Goal: Use online tool/utility: Use online tool/utility

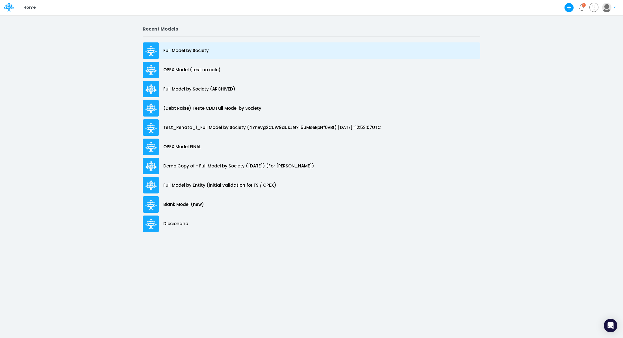
click at [195, 51] on p "Full Model by Society" at bounding box center [185, 50] width 45 height 6
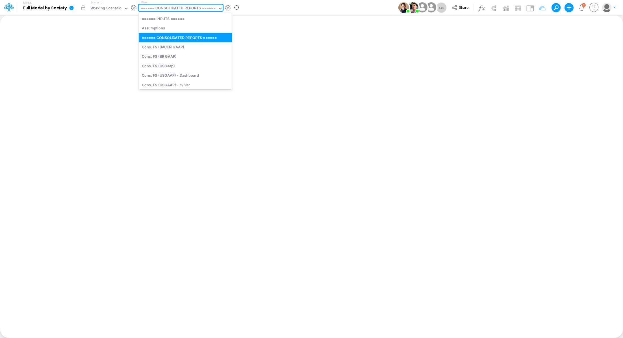
click at [155, 9] on div "====== CONSOLIDATED REPORTS ======" at bounding box center [178, 8] width 75 height 6
click at [162, 64] on div "Cons. FS (USGaap)" at bounding box center [185, 65] width 93 height 9
type input "Consolidated FS - USGAAP"
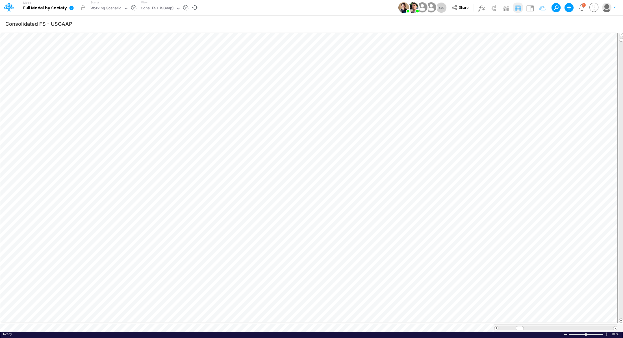
scroll to position [3, 1]
click at [359, 171] on icon "button" at bounding box center [359, 169] width 8 height 6
click at [415, 183] on icon at bounding box center [441, 183] width 8 height 6
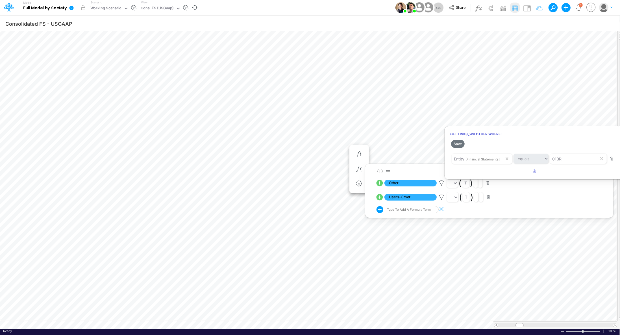
click at [415, 197] on div at bounding box center [310, 169] width 620 height 332
click at [415, 197] on icon at bounding box center [441, 197] width 8 height 6
click at [415, 181] on div at bounding box center [310, 169] width 620 height 332
click at [415, 183] on span "Other" at bounding box center [411, 183] width 52 height 7
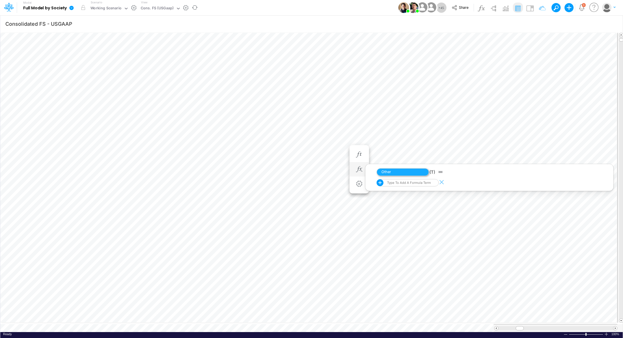
click at [415, 174] on span "Other" at bounding box center [403, 172] width 52 height 8
click at [360, 167] on icon "button" at bounding box center [359, 169] width 8 height 6
click at [360, 157] on button "button" at bounding box center [359, 154] width 10 height 11
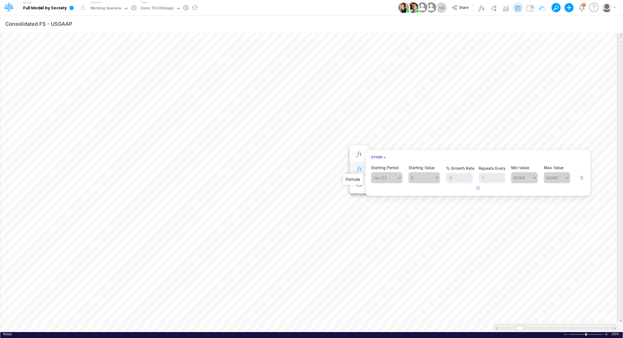
click at [359, 170] on icon "button" at bounding box center [359, 169] width 8 height 6
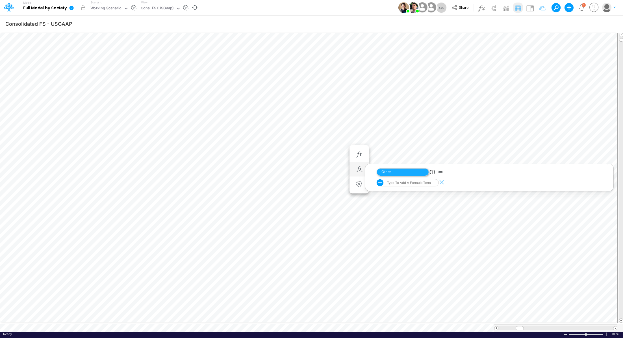
click at [407, 172] on span "Other" at bounding box center [403, 172] width 52 height 8
click at [392, 168] on icon "button" at bounding box center [393, 169] width 8 height 6
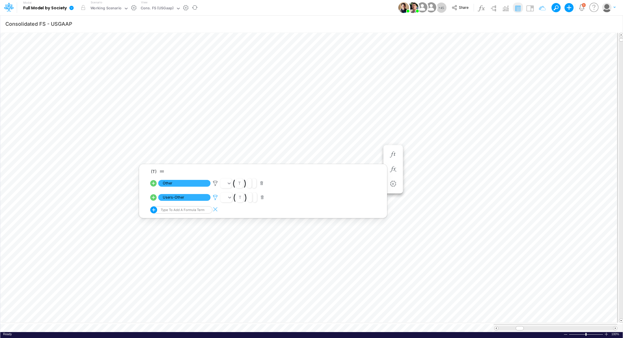
click at [216, 197] on icon at bounding box center [215, 197] width 8 height 6
click at [214, 183] on div at bounding box center [311, 170] width 623 height 335
click at [214, 183] on icon at bounding box center [215, 183] width 8 height 6
click at [309, 116] on div at bounding box center [311, 170] width 623 height 335
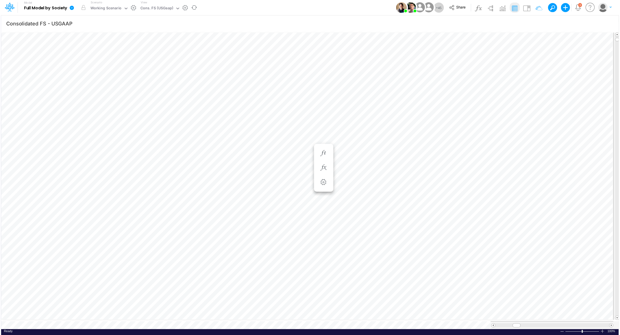
scroll to position [3, 1]
click at [361, 156] on icon "button" at bounding box center [359, 154] width 8 height 6
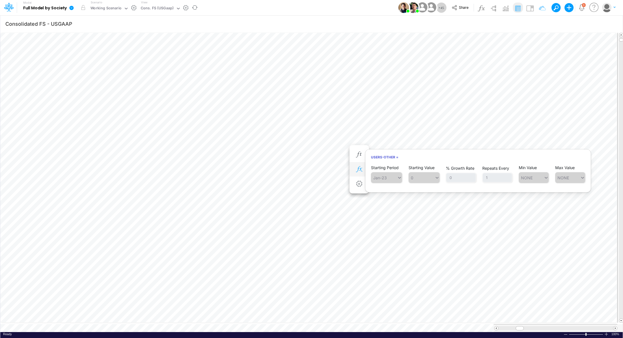
click at [361, 172] on button "button" at bounding box center [359, 169] width 10 height 11
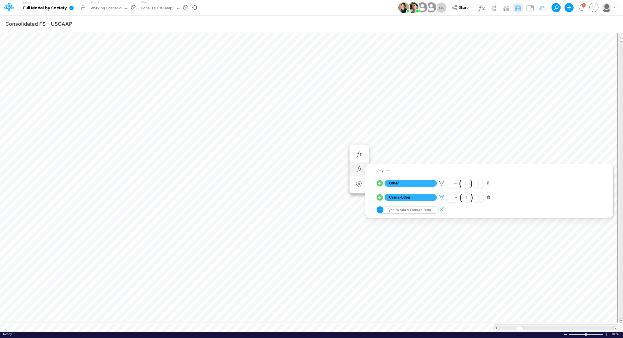
click at [415, 196] on icon at bounding box center [441, 197] width 8 height 6
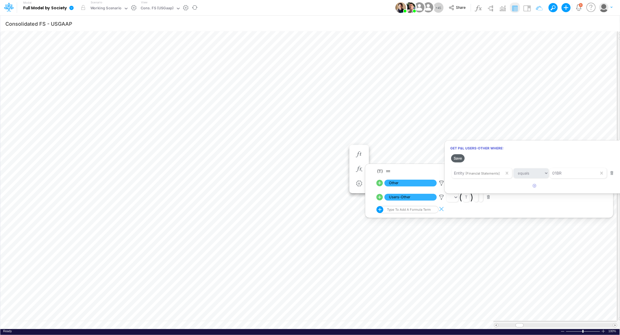
click at [415, 159] on button "Save" at bounding box center [458, 158] width 14 height 8
click at [415, 158] on button "Save" at bounding box center [458, 158] width 14 height 8
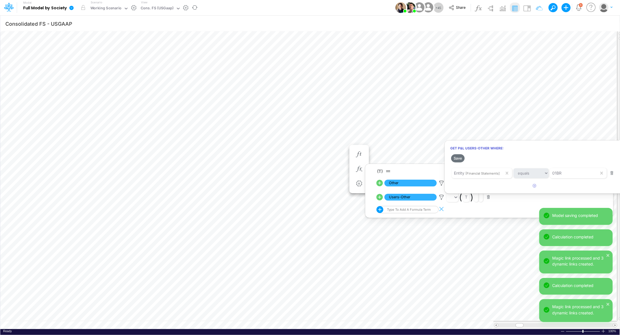
click at [294, 119] on div at bounding box center [310, 169] width 620 height 332
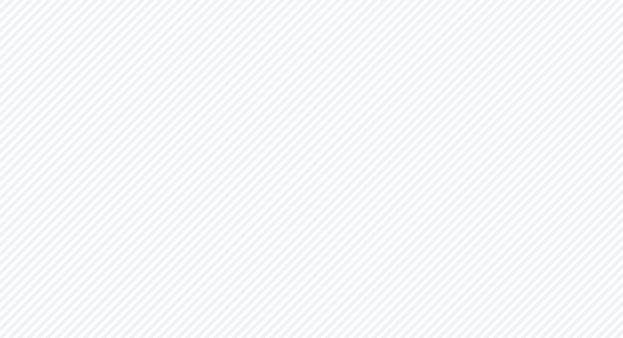
type input "Consolidated FS - USGAAP"
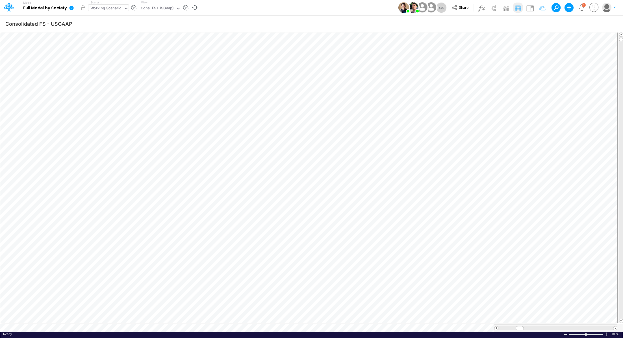
click at [110, 6] on div "Working Scenario" at bounding box center [105, 8] width 31 height 6
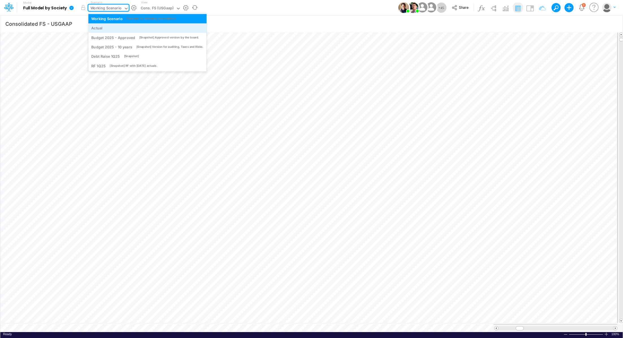
click at [112, 30] on div "Actual" at bounding box center [147, 27] width 112 height 5
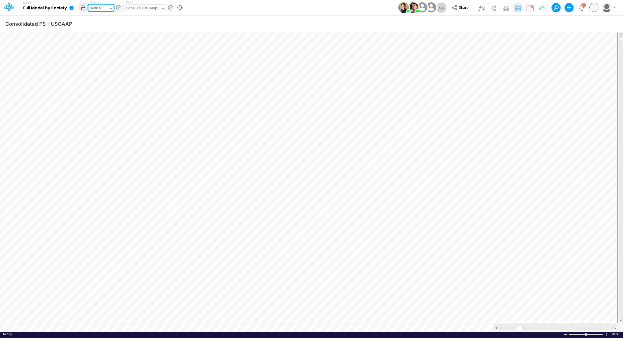
click at [135, 8] on div "Cons. FS (USGaap)" at bounding box center [142, 8] width 33 height 6
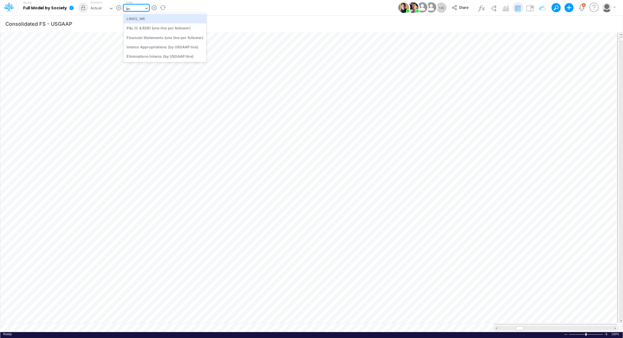
type input "link"
click at [162, 18] on div "LINKS_WK" at bounding box center [162, 18] width 76 height 9
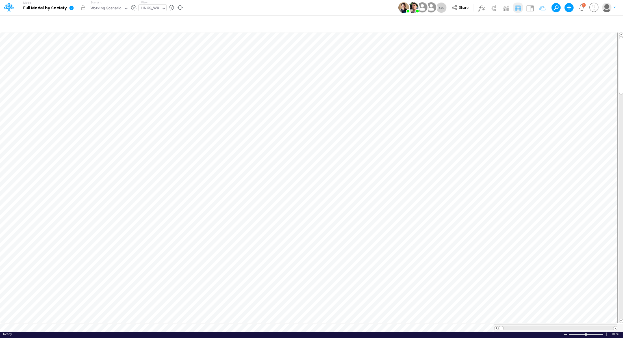
scroll to position [3, 1]
click at [151, 8] on div "LINKS_WK" at bounding box center [150, 8] width 19 height 6
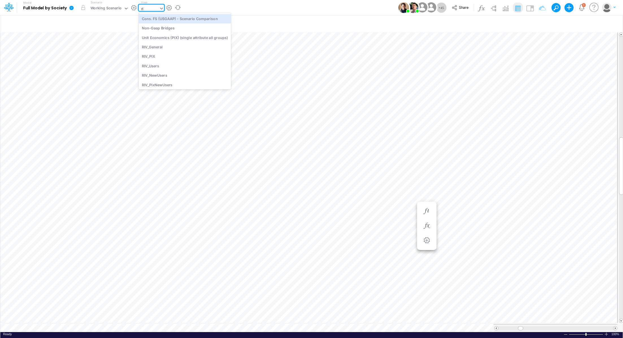
type input "riv"
click at [153, 39] on div "RIV_Users" at bounding box center [177, 37] width 76 height 9
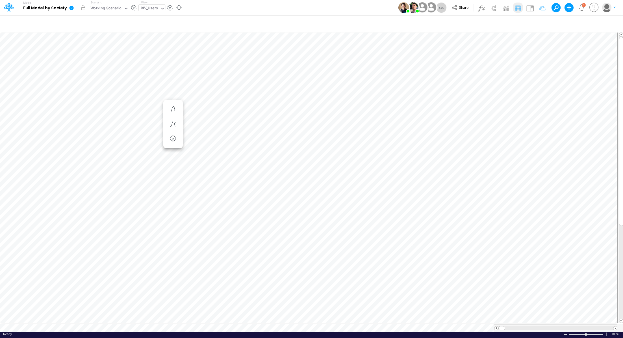
scroll to position [3, 1]
click at [58, 324] on div "Paste Cut Copy AutoFill 981836 Ready 100% Sum: null Max: null Min: null Numeric…" at bounding box center [311, 182] width 623 height 300
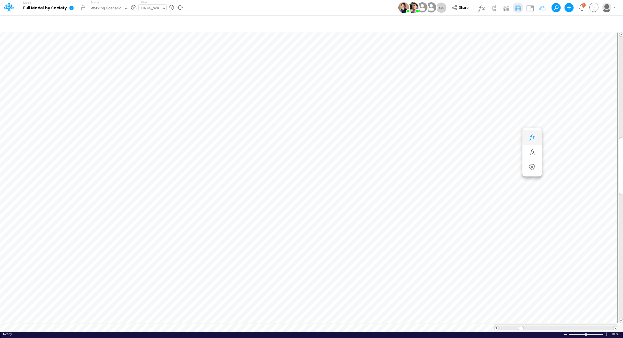
type input "Consolidated FS - USGAAP"
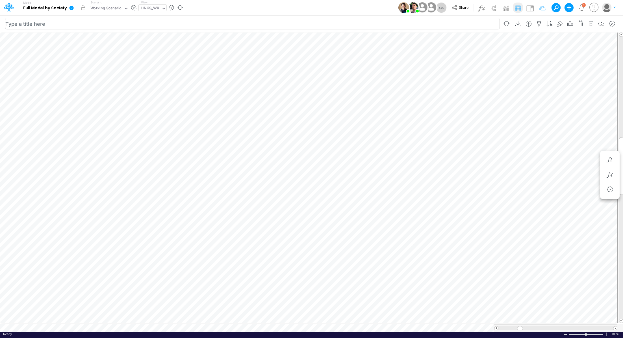
scroll to position [3, 1]
type input "Consolidated FS - USGAAP"
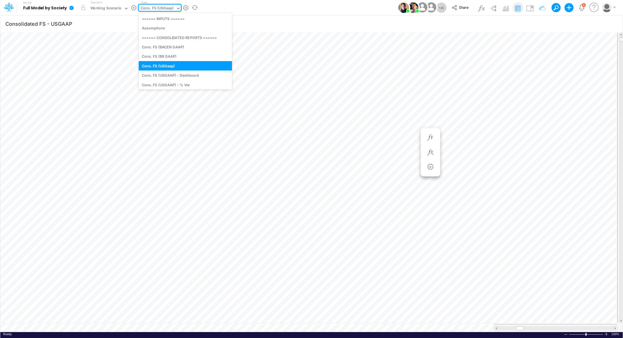
click at [158, 9] on div "Cons. FS (USGaap)" at bounding box center [157, 8] width 33 height 6
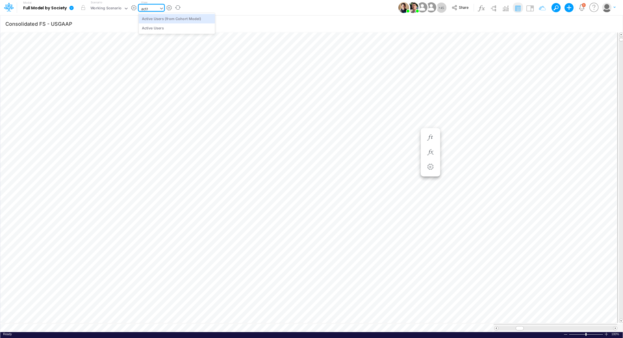
type input "active"
click at [158, 30] on div "Active Users" at bounding box center [177, 27] width 76 height 9
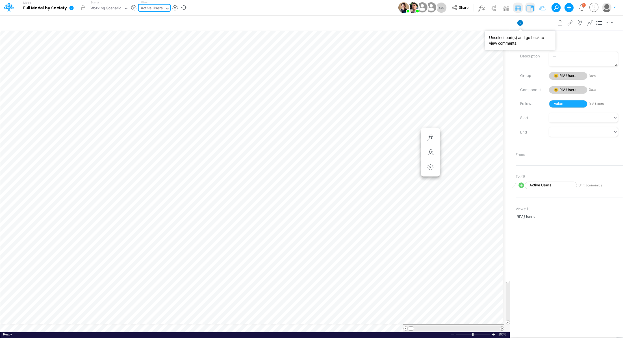
click at [522, 24] on icon at bounding box center [520, 23] width 6 height 6
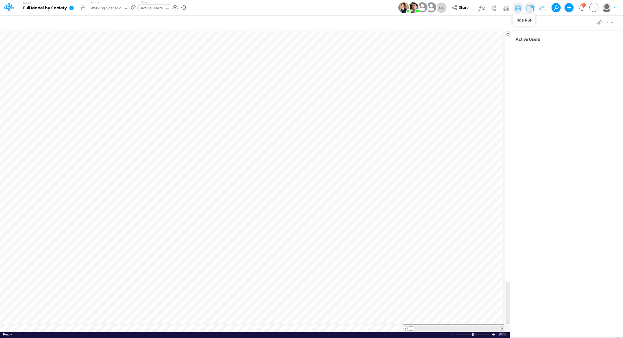
click at [529, 8] on img at bounding box center [530, 8] width 9 height 9
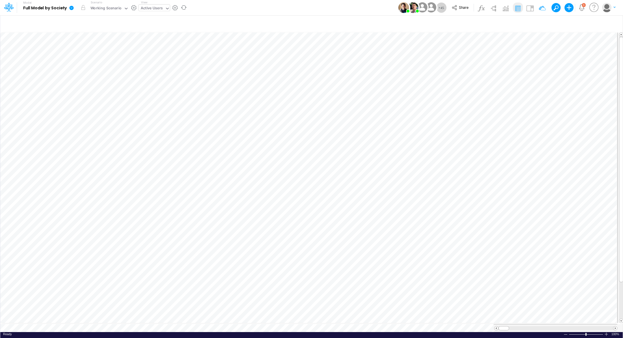
scroll to position [3, 1]
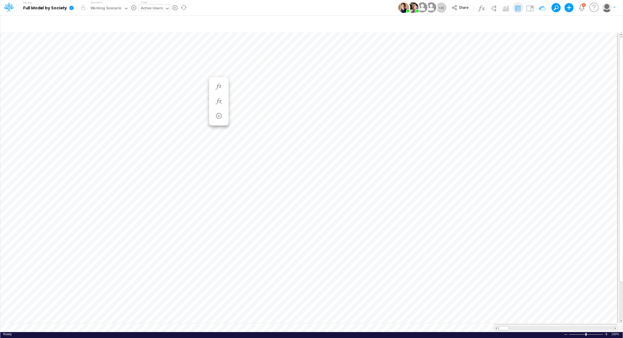
scroll to position [3, 1]
click at [105, 10] on div "Working Scenario" at bounding box center [105, 8] width 31 height 6
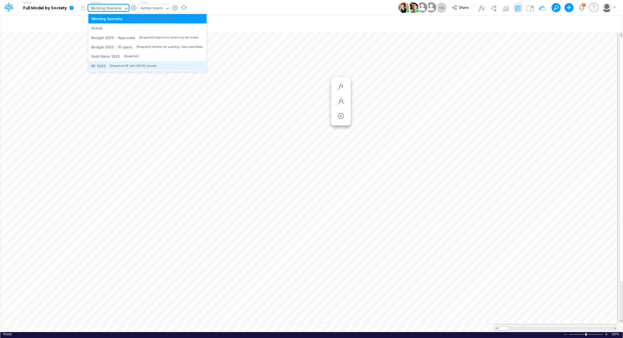
click at [118, 67] on div "[Snapshot] RF with April25 actuals." at bounding box center [134, 66] width 48 height 4
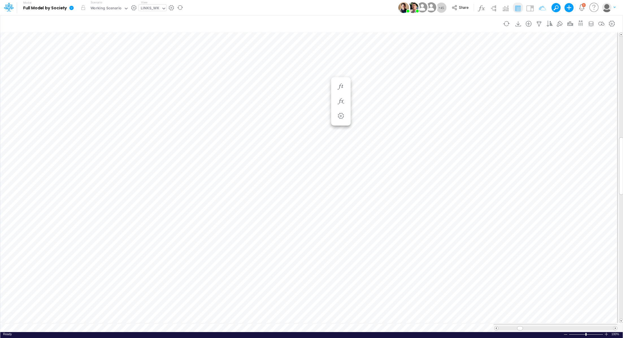
scroll to position [3, 1]
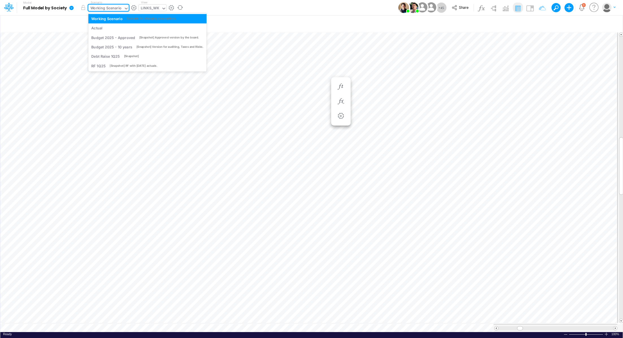
click at [107, 12] on div "Working Scenario" at bounding box center [105, 9] width 35 height 8
click at [114, 66] on div "[Snapshot] RF with April25 actuals." at bounding box center [134, 66] width 48 height 4
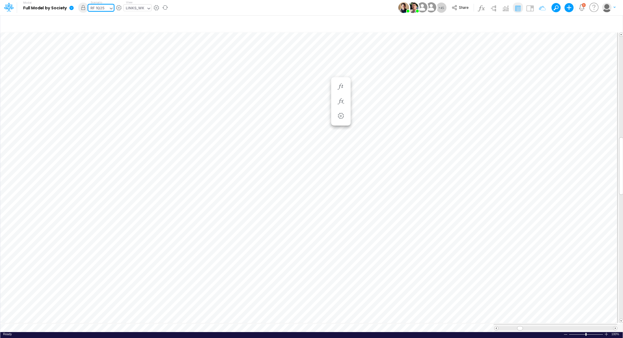
click at [95, 6] on div "RF 1Q25" at bounding box center [97, 8] width 14 height 6
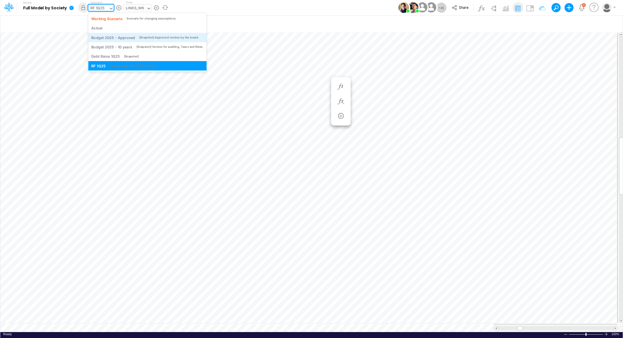
click at [131, 39] on div "Budget 2025 - Approved" at bounding box center [113, 37] width 44 height 5
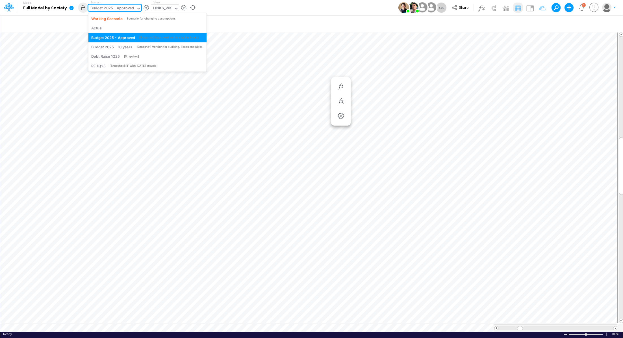
click at [121, 7] on div "Budget 2025 - Approved" at bounding box center [112, 8] width 44 height 6
click at [126, 50] on div "Budget 2025 - 10 years [Snapshot] Version for auditing, Taxes and Risks." at bounding box center [147, 46] width 118 height 9
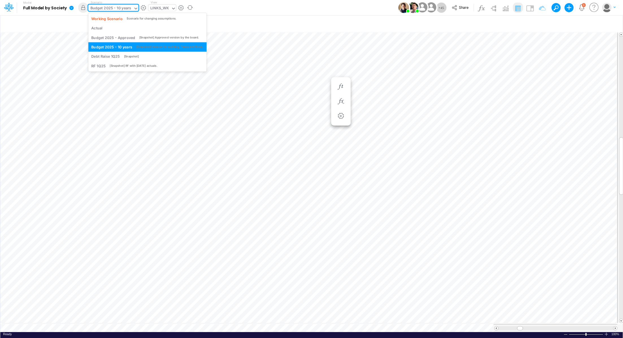
click at [120, 8] on div "Budget 2025 - 10 years" at bounding box center [110, 8] width 41 height 6
click at [133, 54] on div "Debt Raise 1Q25 [Snapshot]" at bounding box center [147, 56] width 112 height 5
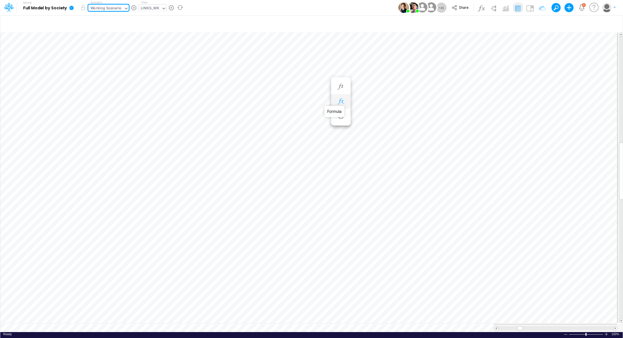
click at [340, 102] on icon "button" at bounding box center [341, 101] width 8 height 6
click at [343, 84] on icon "button" at bounding box center [341, 87] width 8 height 6
click at [520, 204] on icon "button" at bounding box center [518, 203] width 8 height 6
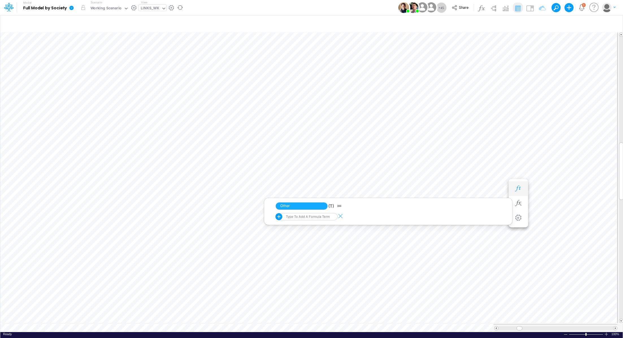
click at [521, 192] on button "button" at bounding box center [518, 188] width 10 height 11
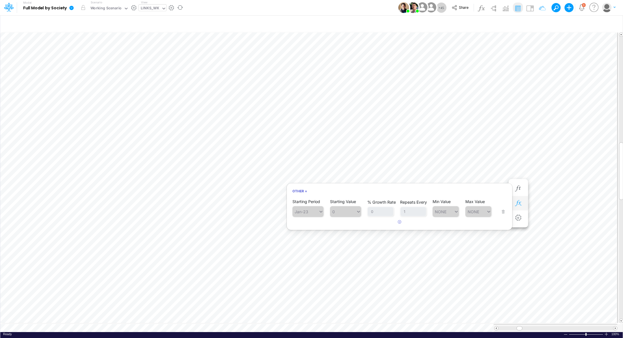
click at [518, 203] on icon "button" at bounding box center [518, 203] width 8 height 6
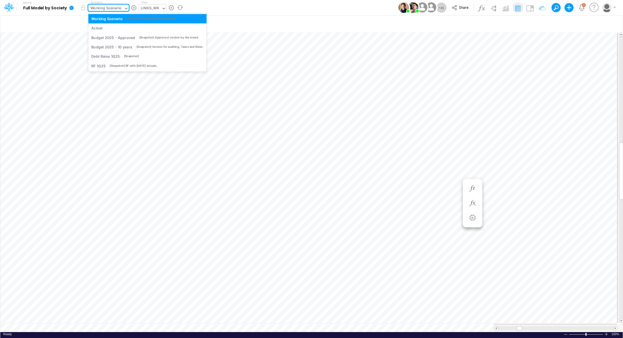
click at [98, 7] on div "Working Scenario" at bounding box center [105, 8] width 31 height 6
click at [93, 27] on div "Actual" at bounding box center [96, 27] width 11 height 5
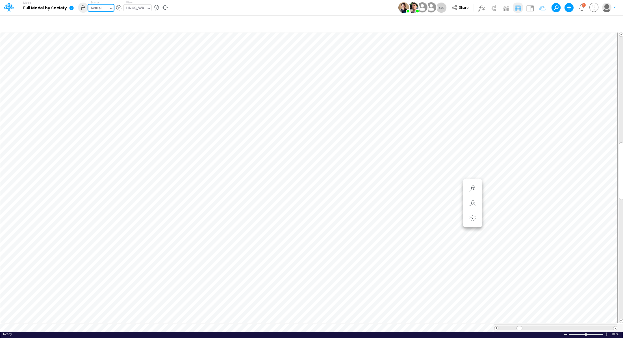
click at [98, 8] on div "Actual" at bounding box center [95, 8] width 11 height 6
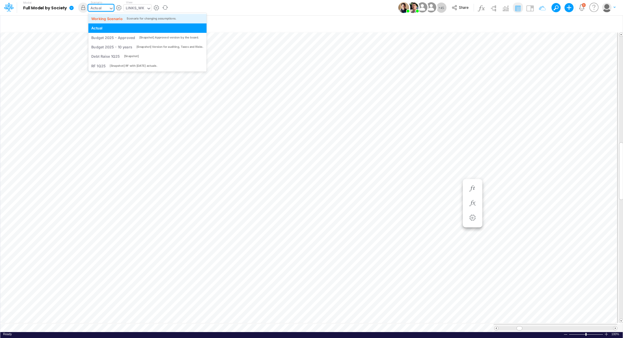
click at [100, 20] on div "Working Scenario" at bounding box center [106, 18] width 31 height 5
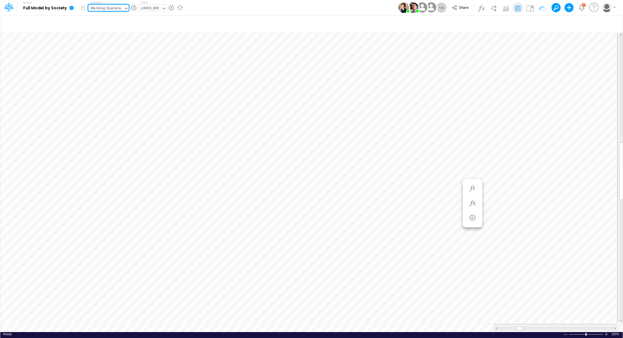
click at [150, 9] on div "LINKS_WK" at bounding box center [150, 8] width 19 height 6
type input "f"
type input "0"
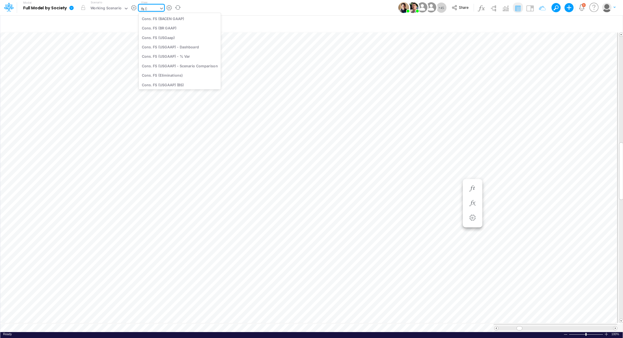
type input "fs (01"
click at [145, 20] on div "FS (01BR - IP)" at bounding box center [177, 18] width 76 height 9
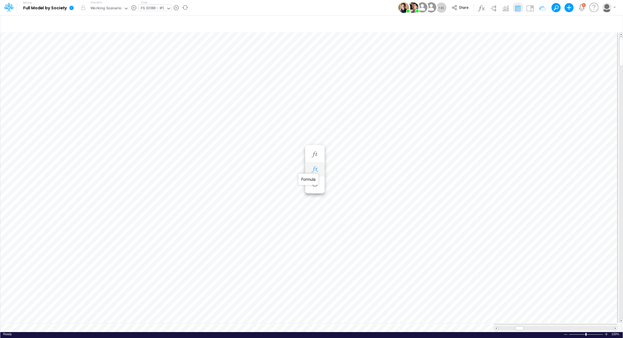
click at [317, 169] on icon "button" at bounding box center [315, 169] width 8 height 6
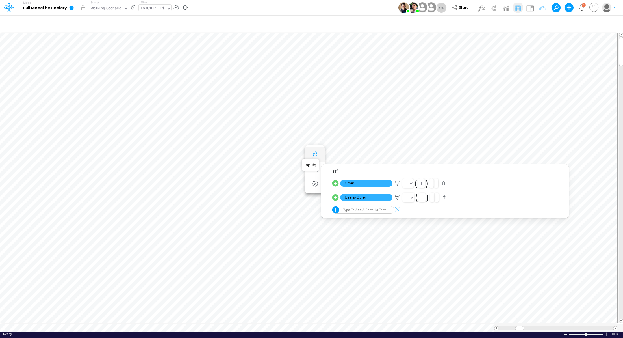
click at [312, 155] on icon "button" at bounding box center [315, 154] width 8 height 6
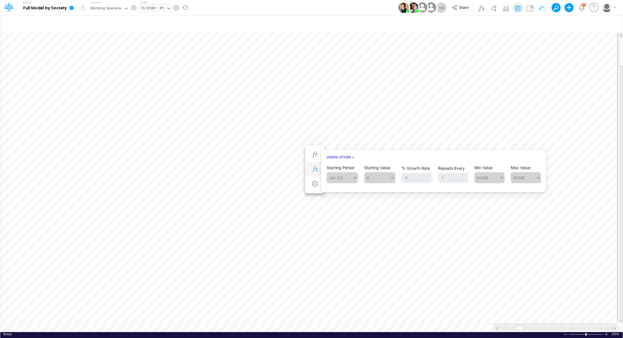
click at [318, 169] on icon "button" at bounding box center [315, 169] width 8 height 6
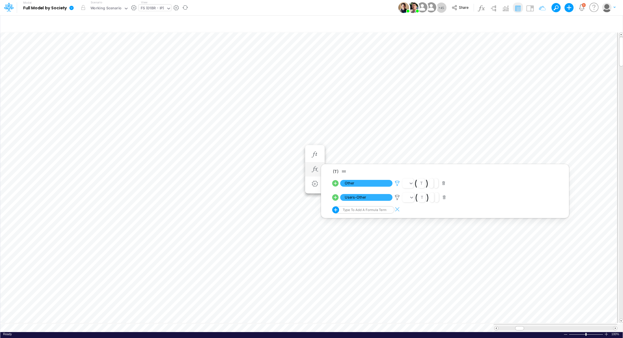
click at [396, 182] on icon at bounding box center [397, 183] width 8 height 6
click at [337, 184] on div at bounding box center [311, 170] width 623 height 335
click at [337, 184] on icon at bounding box center [335, 183] width 6 height 6
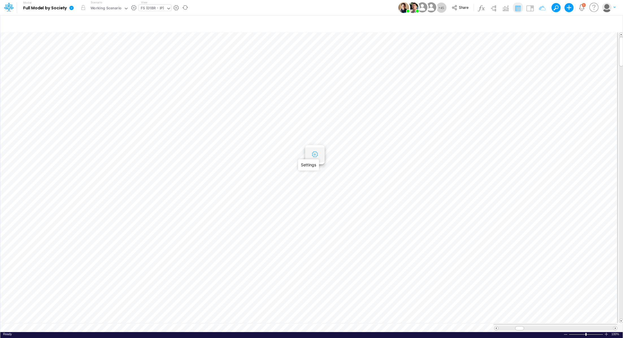
click at [318, 157] on icon "button" at bounding box center [315, 154] width 8 height 6
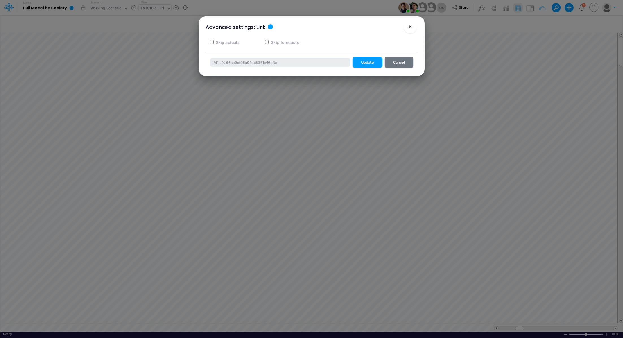
click at [411, 22] on button "×" at bounding box center [411, 27] width 14 height 14
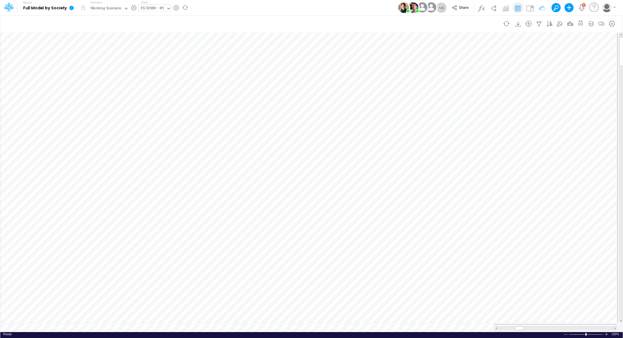
scroll to position [3, 1]
click at [317, 156] on icon "button" at bounding box center [315, 154] width 8 height 6
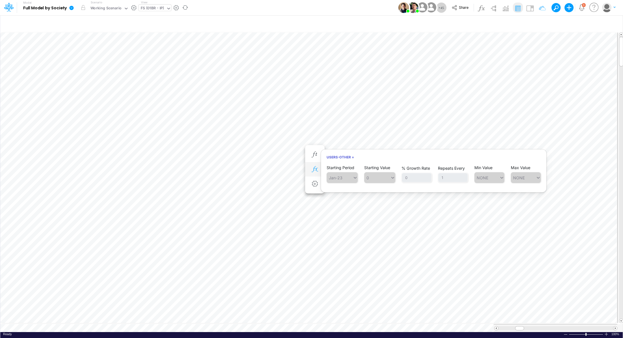
click at [317, 170] on icon "button" at bounding box center [315, 169] width 8 height 6
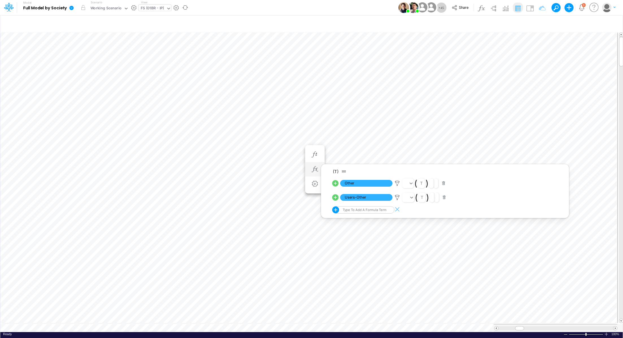
click at [335, 197] on icon at bounding box center [335, 197] width 8 height 8
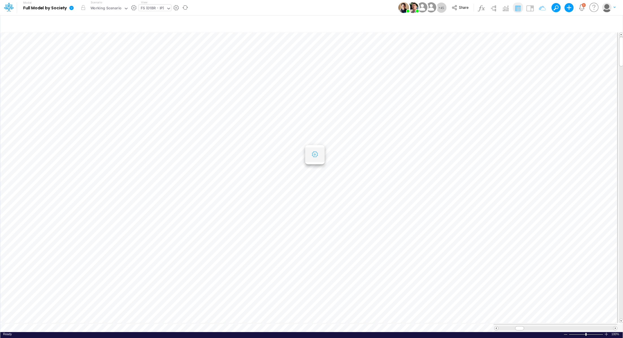
click at [317, 156] on icon "button" at bounding box center [315, 154] width 8 height 6
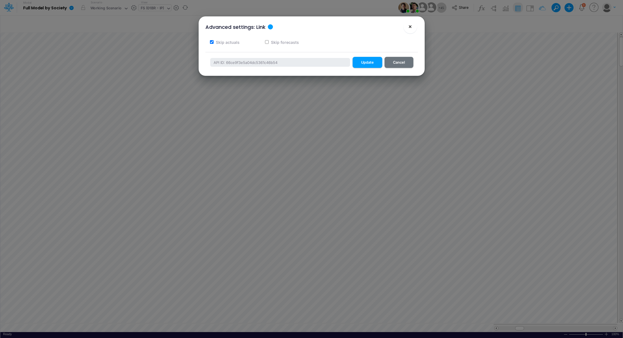
click at [413, 25] on button "×" at bounding box center [411, 27] width 14 height 14
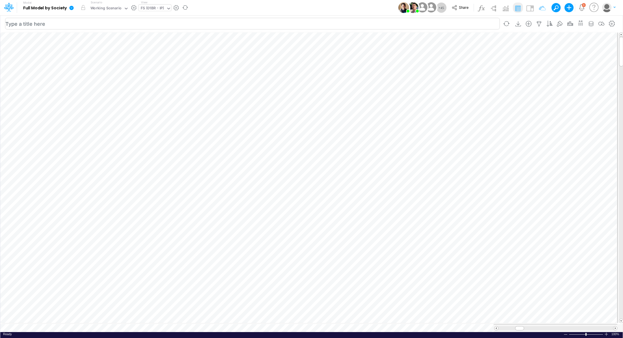
scroll to position [3, 1]
click at [317, 165] on button "button" at bounding box center [315, 169] width 10 height 11
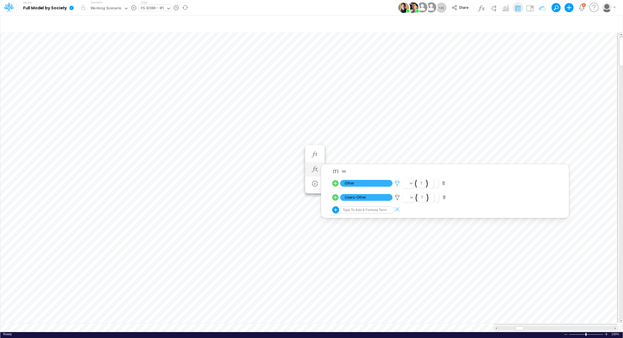
click at [398, 182] on icon at bounding box center [397, 183] width 8 height 6
click at [396, 196] on div at bounding box center [311, 170] width 623 height 335
click at [396, 196] on icon at bounding box center [397, 197] width 8 height 6
click at [395, 183] on div at bounding box center [311, 170] width 623 height 335
click at [396, 184] on icon at bounding box center [397, 183] width 8 height 6
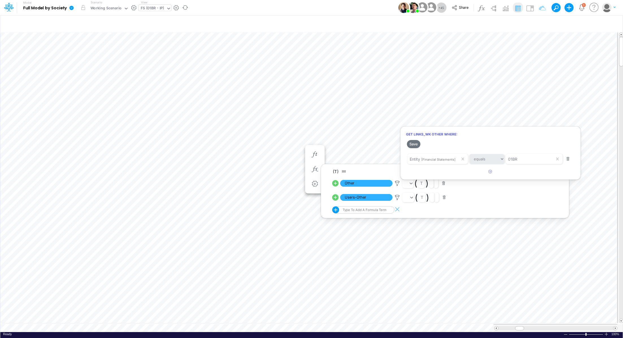
click at [291, 130] on div at bounding box center [311, 170] width 623 height 335
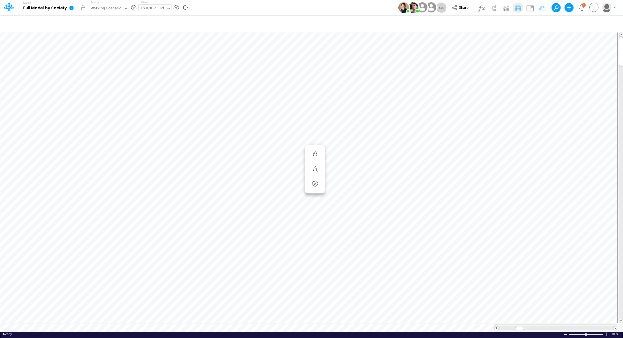
scroll to position [3, 1]
click at [316, 156] on icon "button" at bounding box center [315, 158] width 8 height 6
click at [396, 170] on icon at bounding box center [397, 172] width 8 height 6
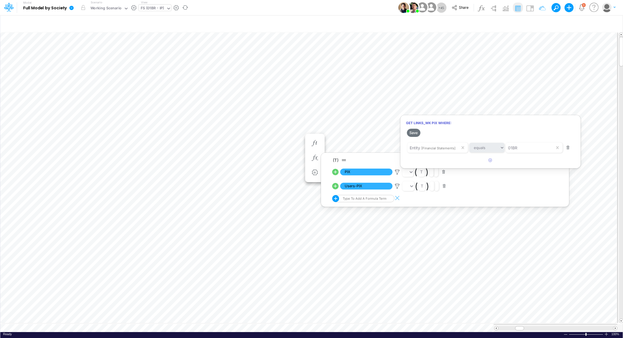
click at [397, 185] on div at bounding box center [311, 170] width 623 height 335
click at [397, 185] on icon at bounding box center [397, 186] width 8 height 6
click at [296, 141] on div at bounding box center [311, 170] width 623 height 335
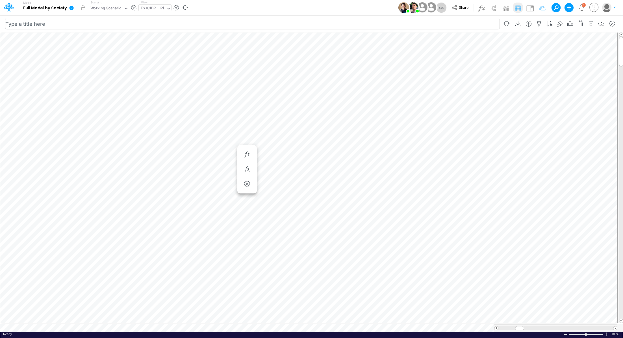
scroll to position [3, 1]
type input "Consolidated FS - USGAAP"
